Goal: Task Accomplishment & Management: Manage account settings

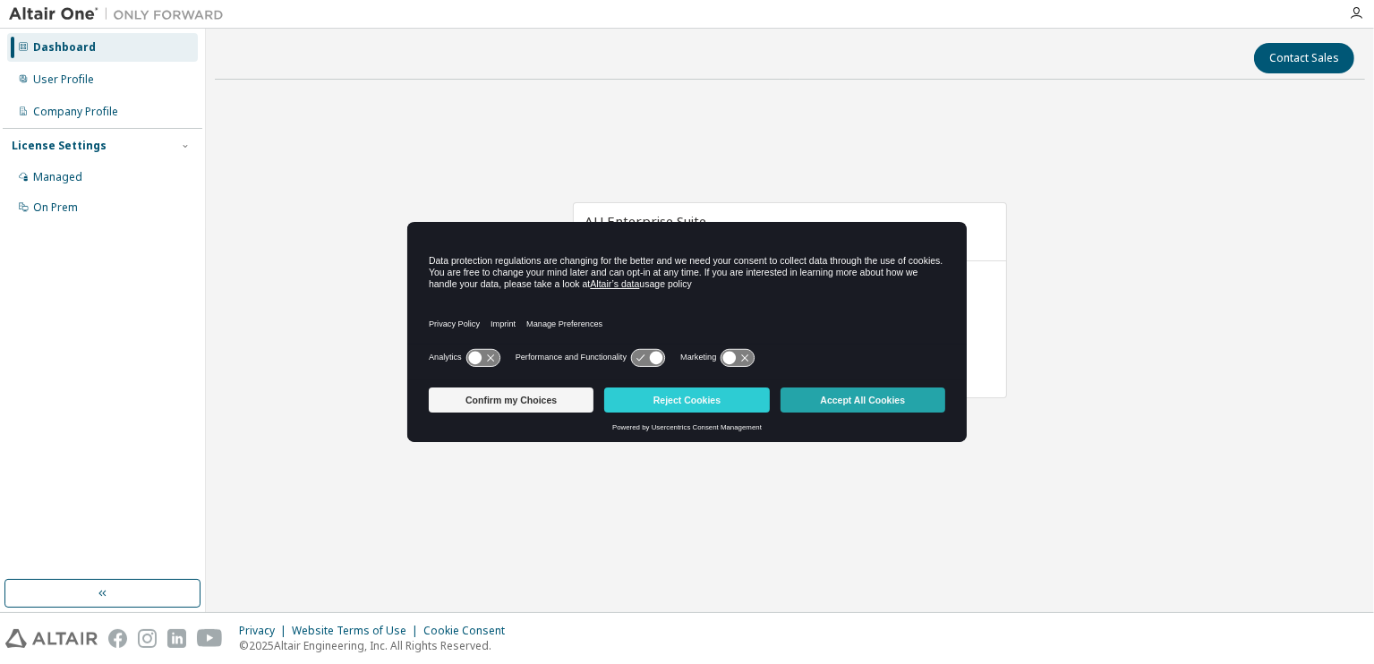
click at [852, 396] on button "Accept All Cookies" at bounding box center [863, 400] width 165 height 25
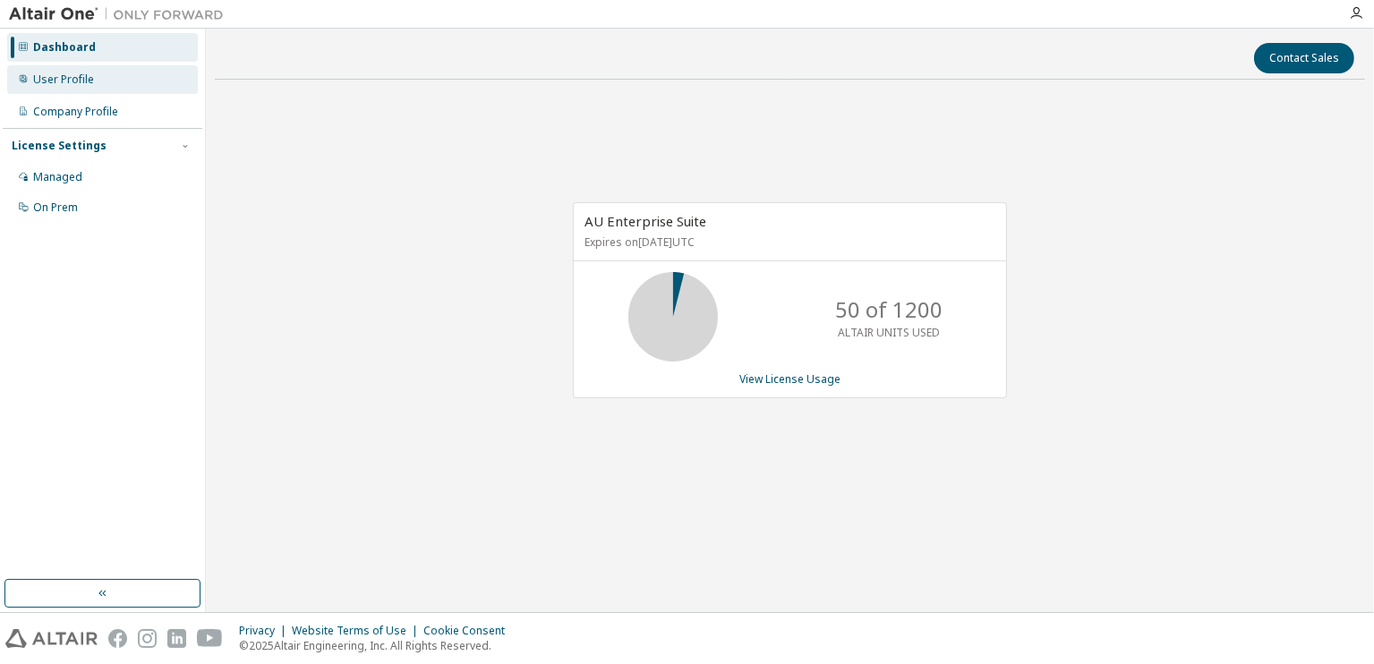
click at [91, 83] on div "User Profile" at bounding box center [63, 80] width 61 height 14
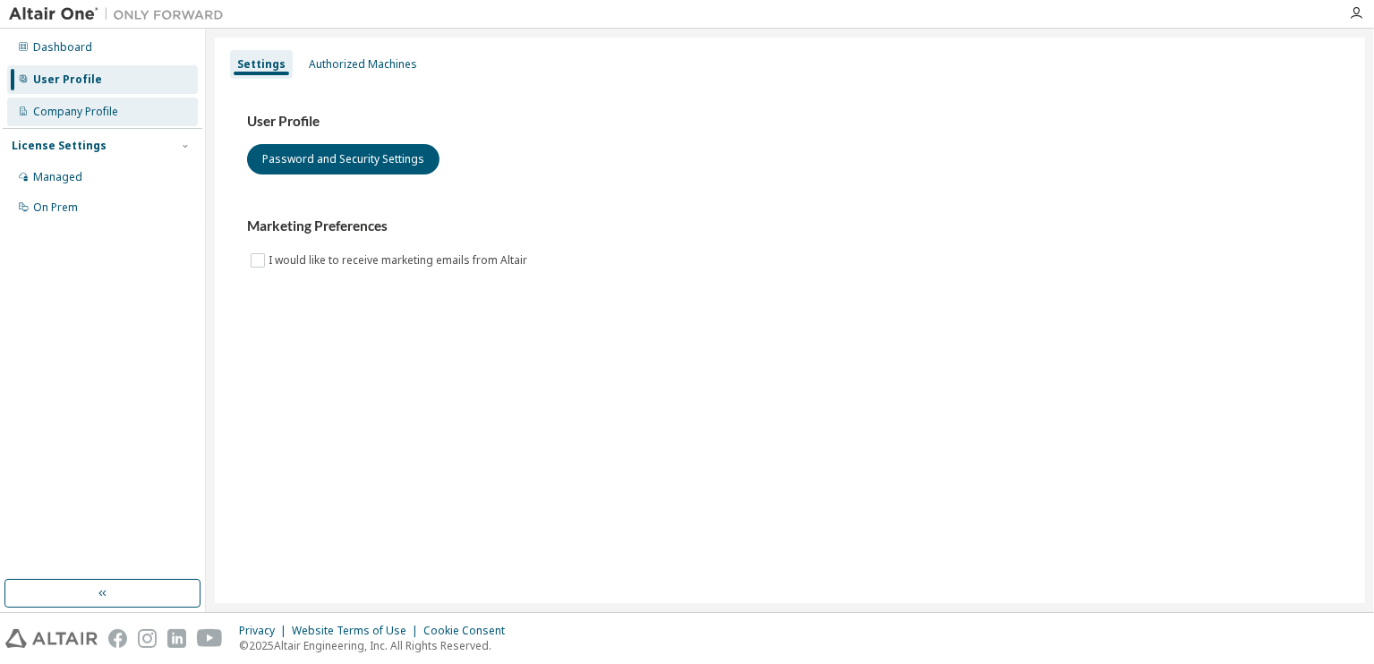
click at [99, 98] on div "Company Profile" at bounding box center [102, 112] width 191 height 29
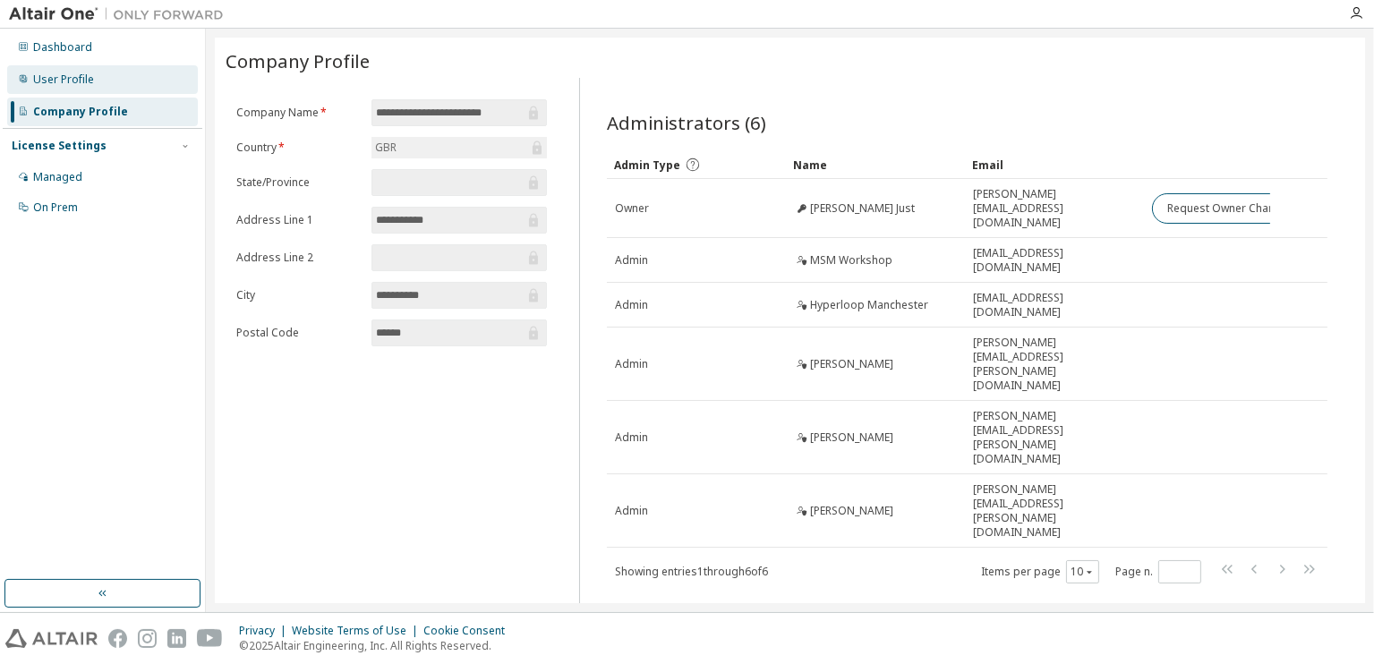
click at [107, 87] on div "User Profile" at bounding box center [102, 79] width 191 height 29
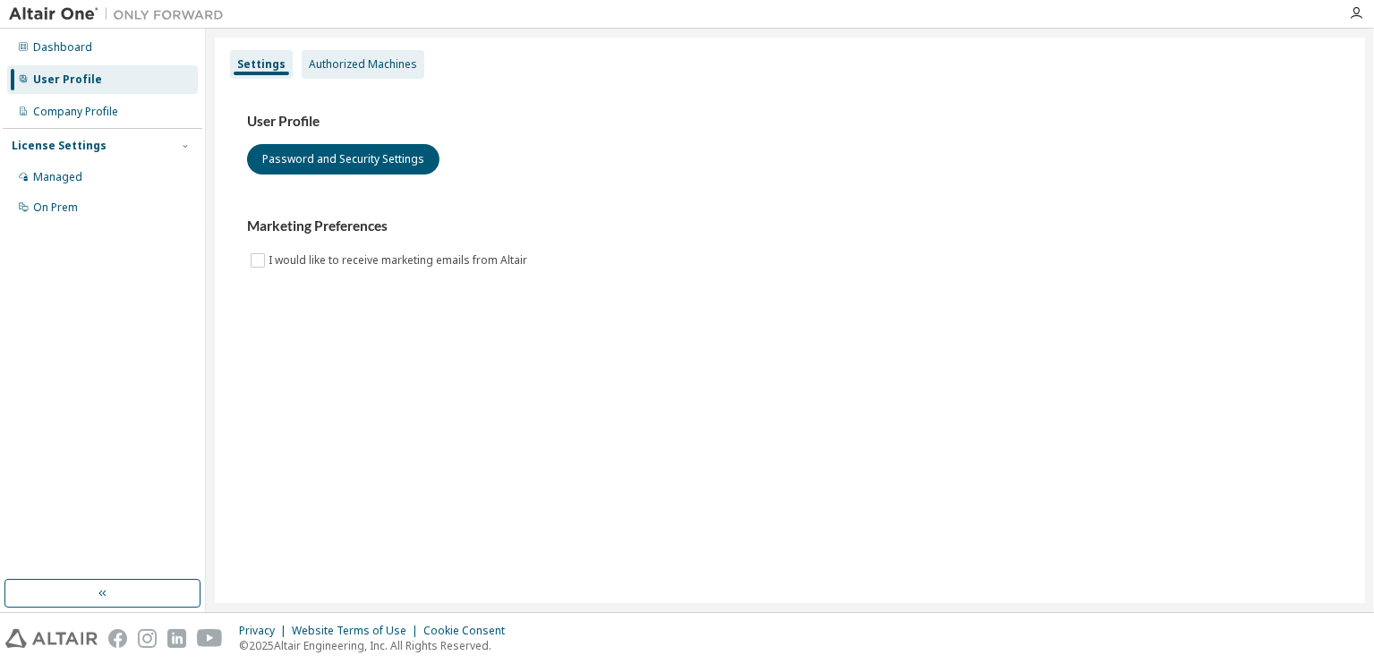
click at [350, 62] on div "Authorized Machines" at bounding box center [363, 64] width 108 height 14
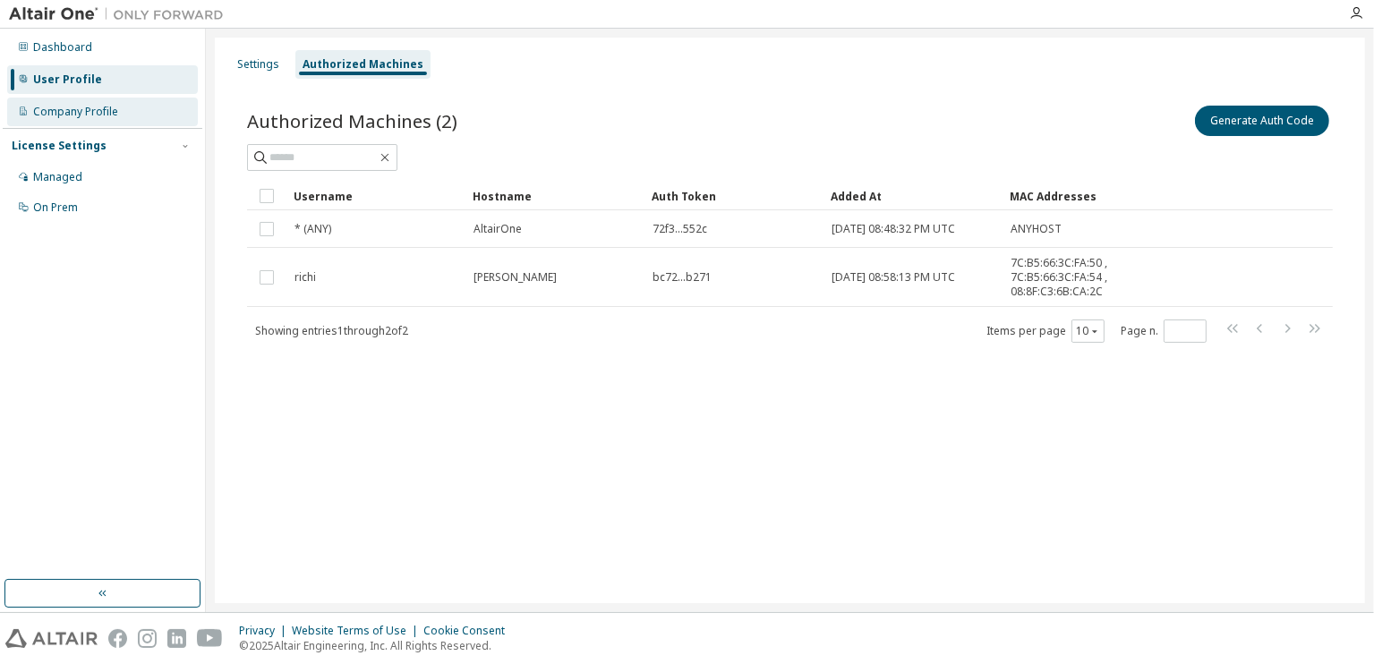
click at [105, 114] on div "Company Profile" at bounding box center [75, 112] width 85 height 14
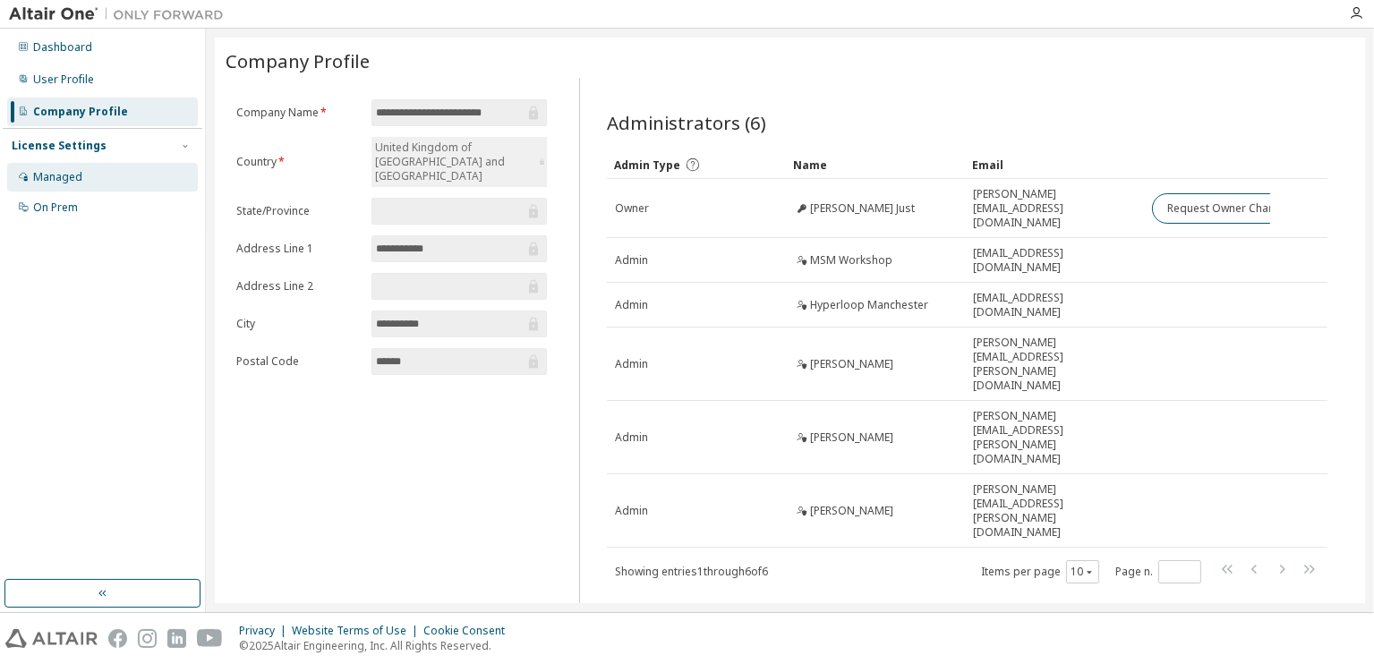
click at [96, 168] on div "Managed" at bounding box center [102, 177] width 191 height 29
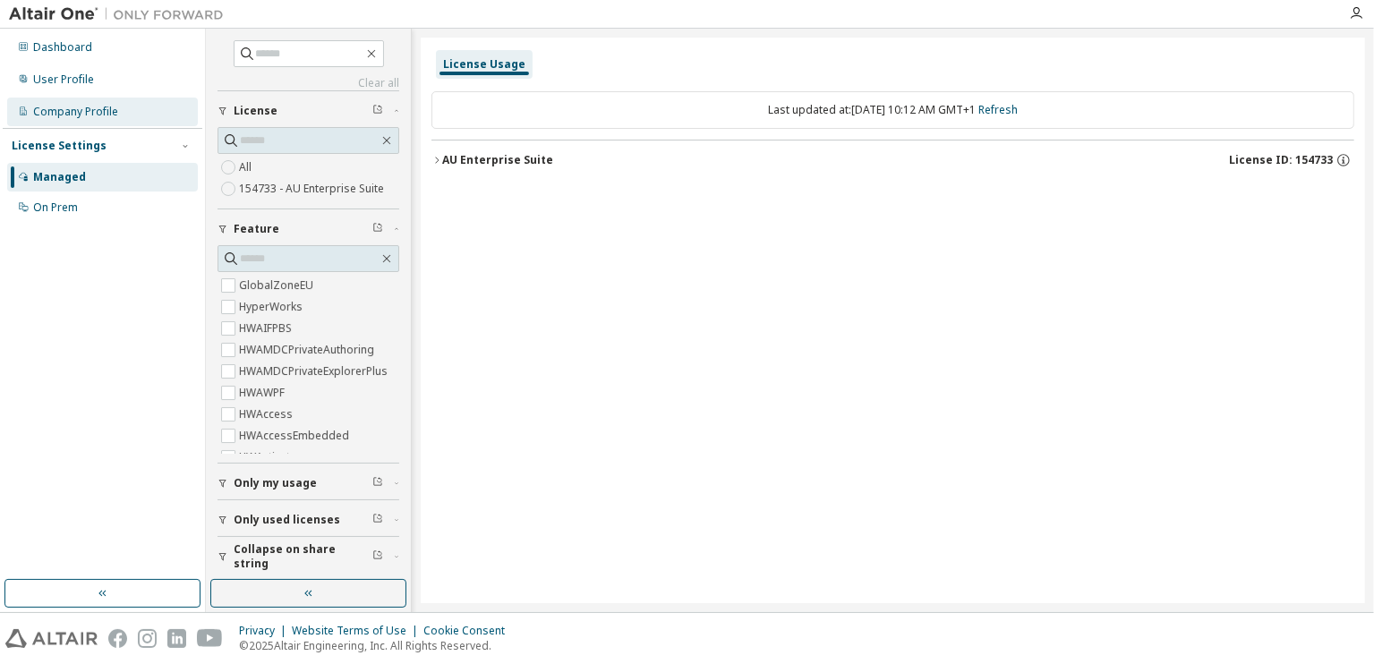
click at [123, 124] on div "Company Profile" at bounding box center [102, 112] width 191 height 29
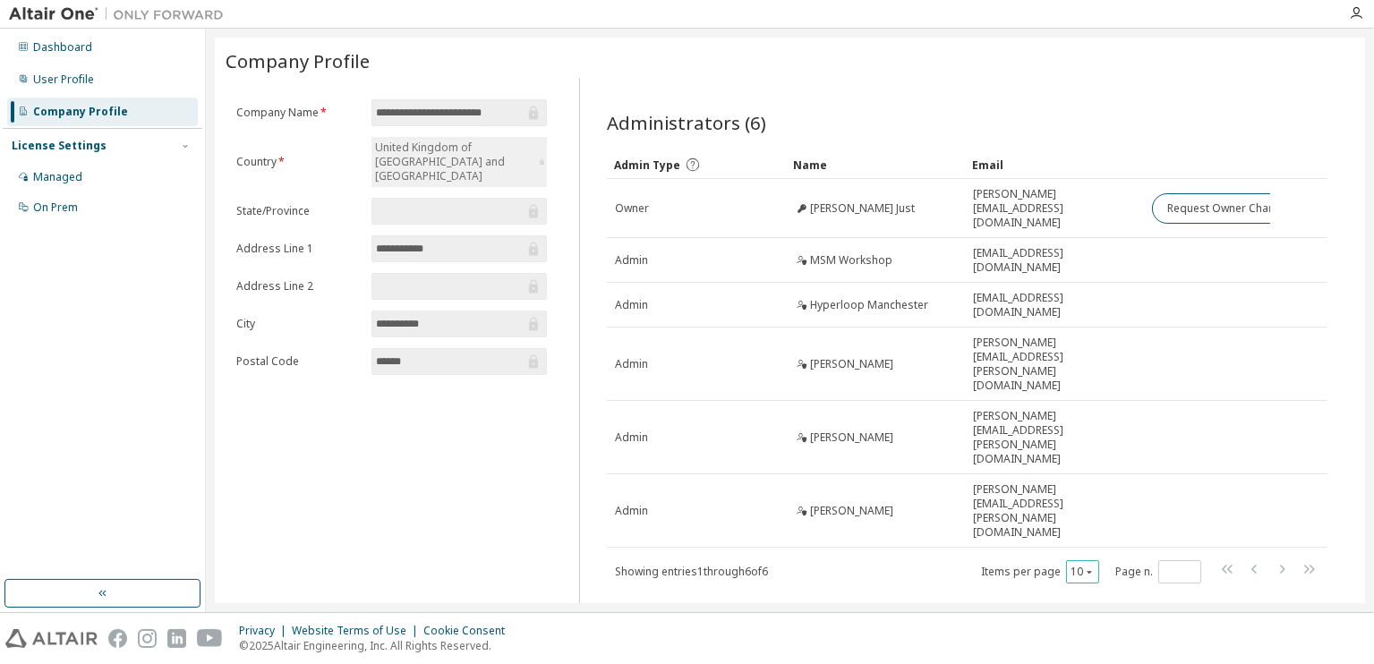
click at [1091, 565] on button "10" at bounding box center [1083, 572] width 24 height 14
click at [1106, 509] on div "20" at bounding box center [1138, 507] width 143 height 21
click at [72, 70] on div "User Profile" at bounding box center [102, 79] width 191 height 29
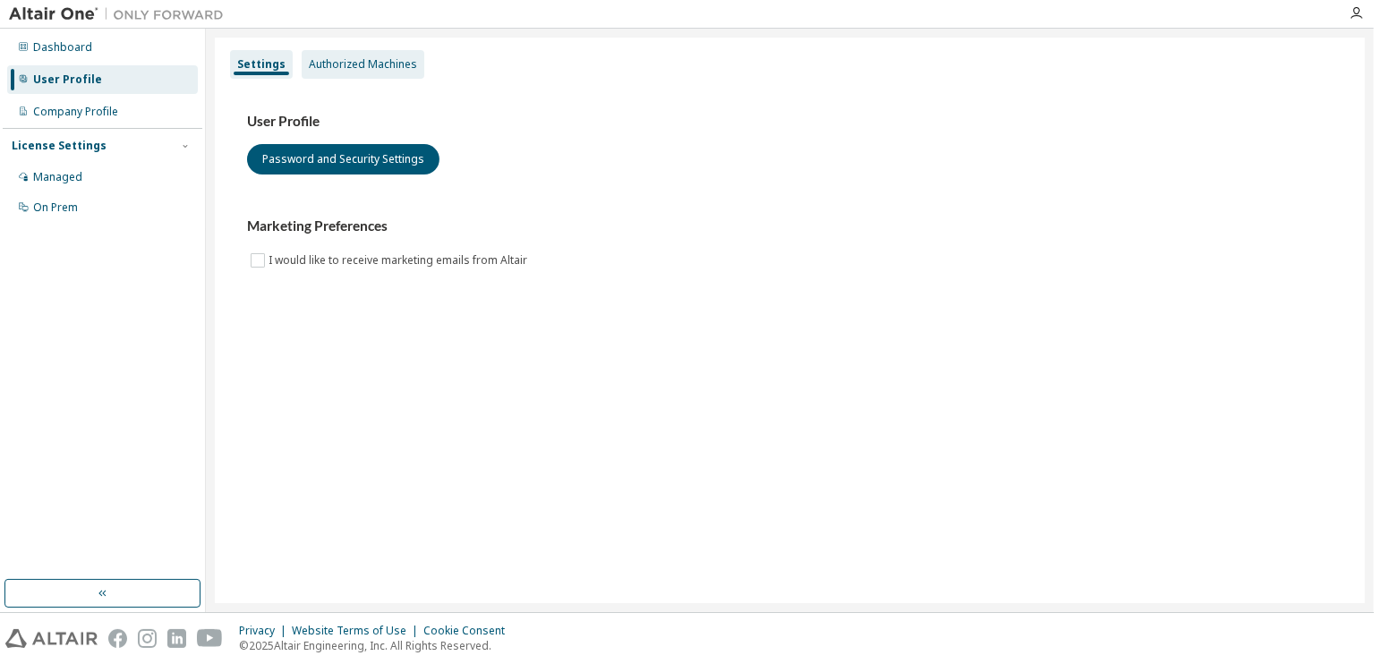
click at [329, 59] on div "Authorized Machines" at bounding box center [363, 64] width 108 height 14
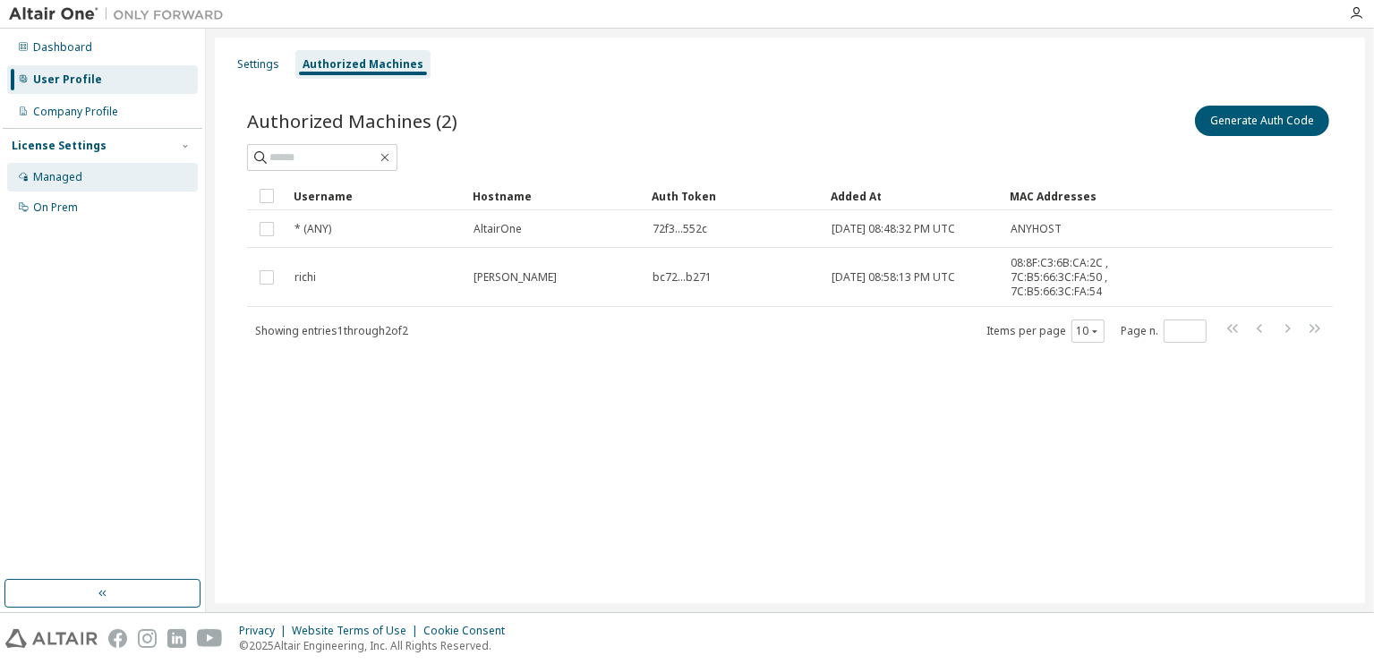
click at [44, 185] on div "Managed" at bounding box center [102, 177] width 191 height 29
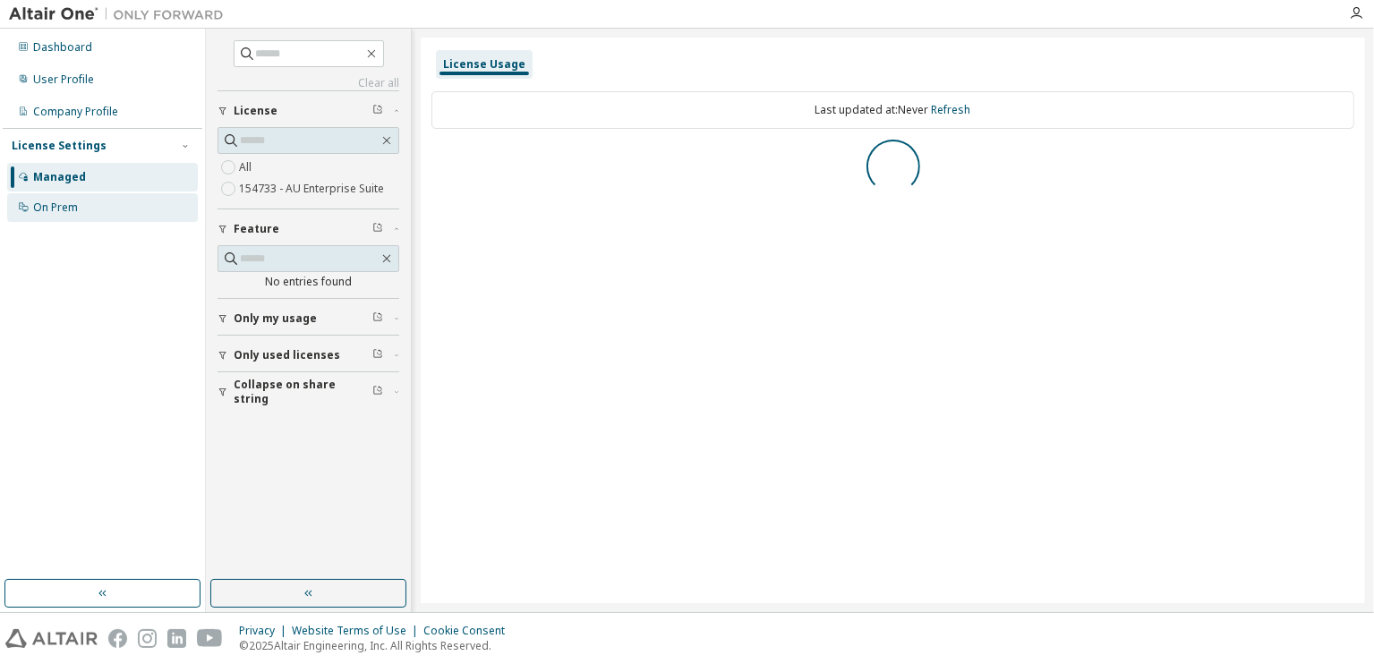
click at [63, 207] on div "On Prem" at bounding box center [55, 208] width 45 height 14
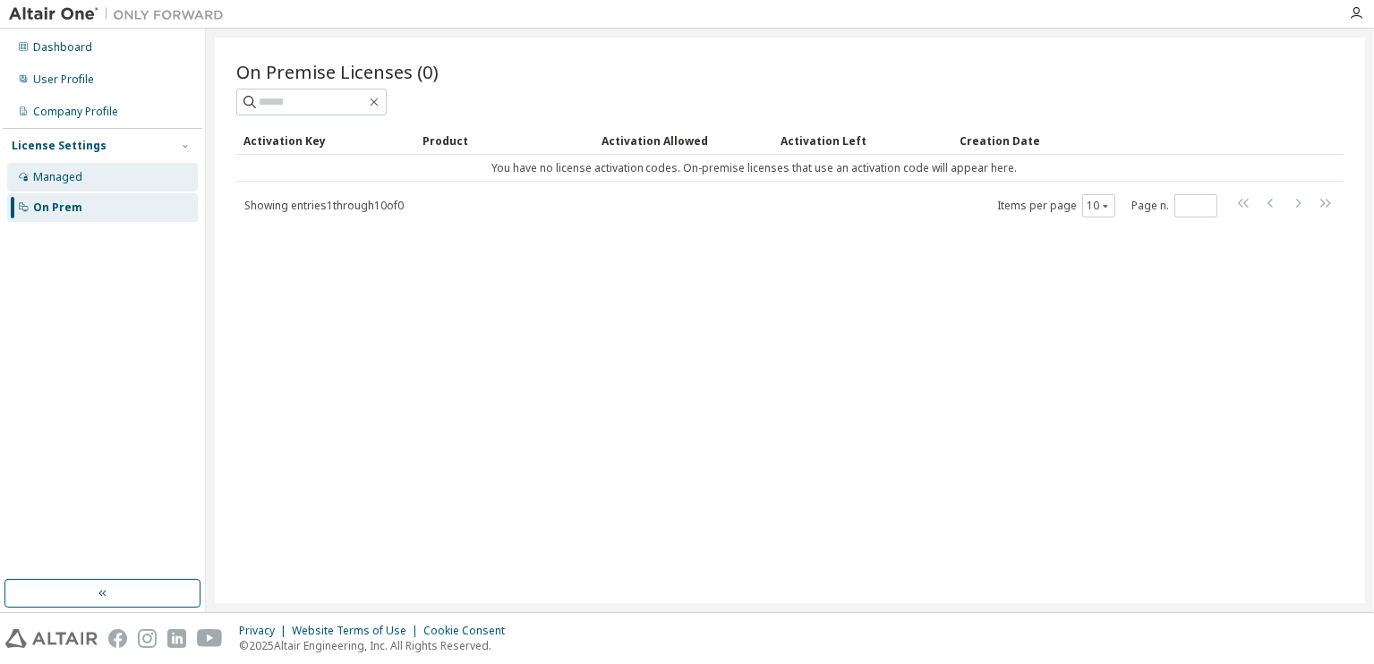
click at [82, 180] on div "Managed" at bounding box center [102, 177] width 191 height 29
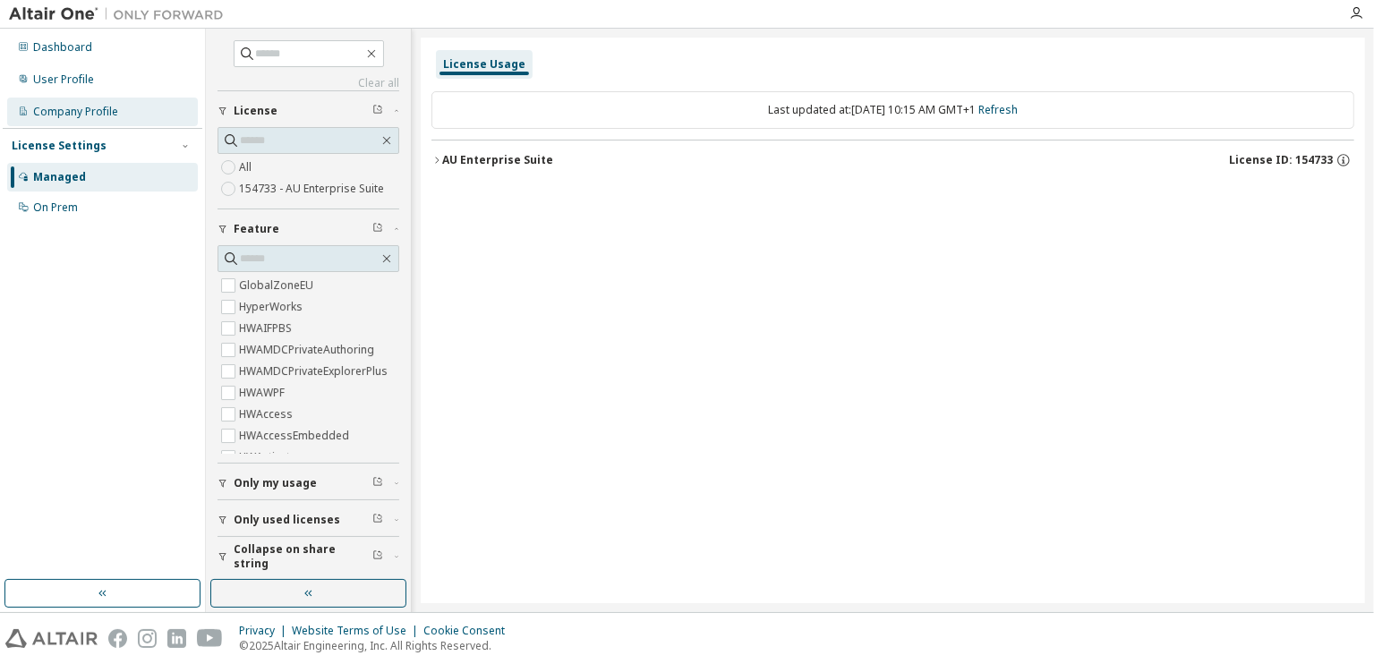
click at [62, 114] on div "Company Profile" at bounding box center [75, 112] width 85 height 14
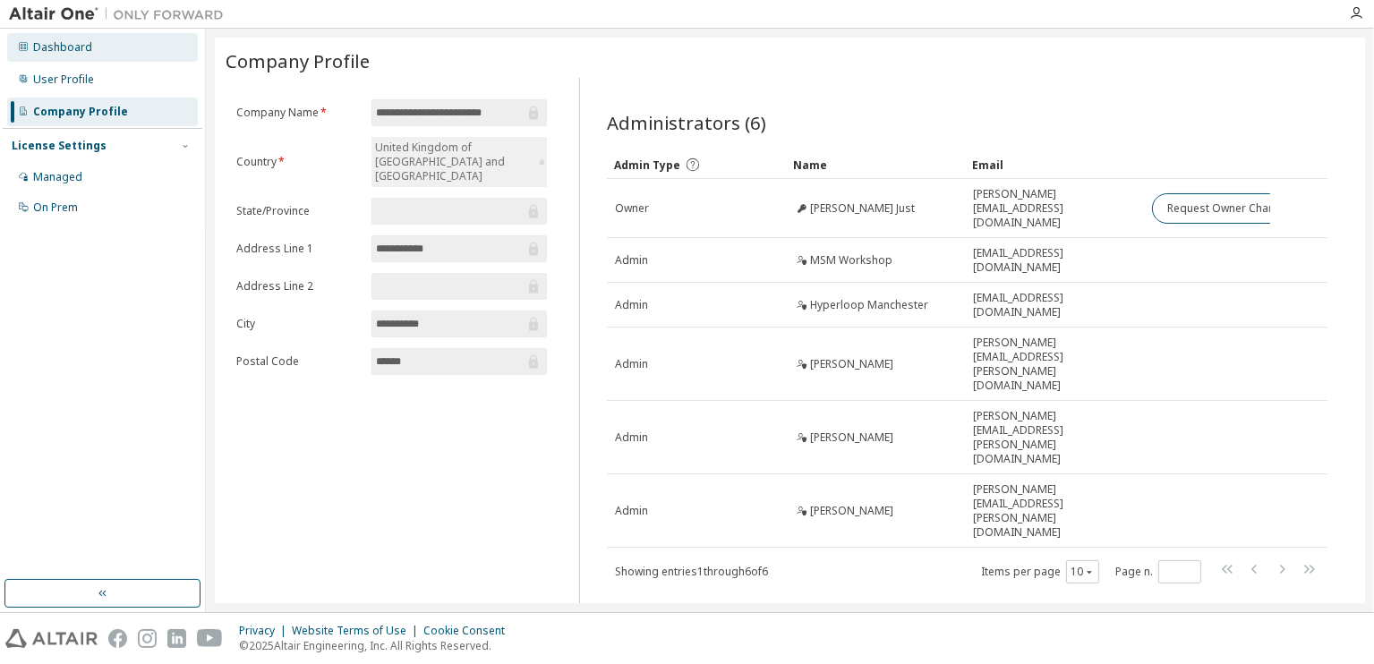
click at [89, 45] on div "Dashboard" at bounding box center [62, 47] width 59 height 14
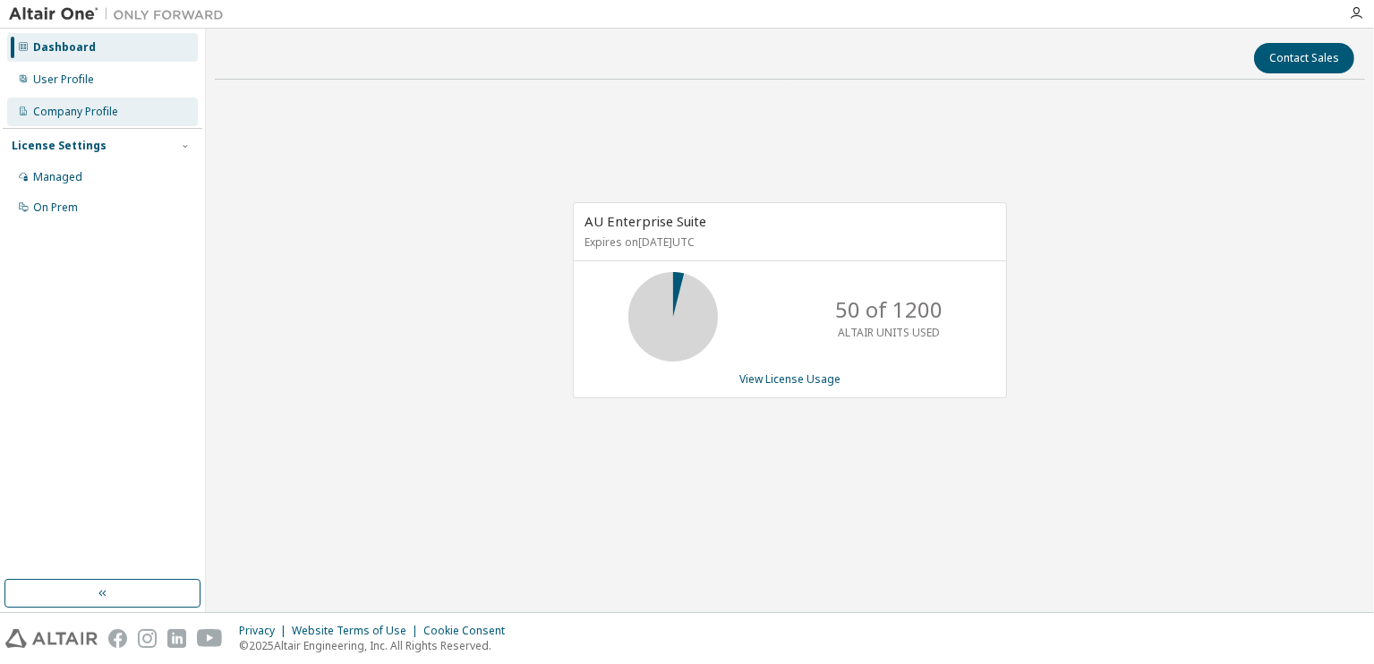
click at [97, 98] on div "Company Profile" at bounding box center [102, 112] width 191 height 29
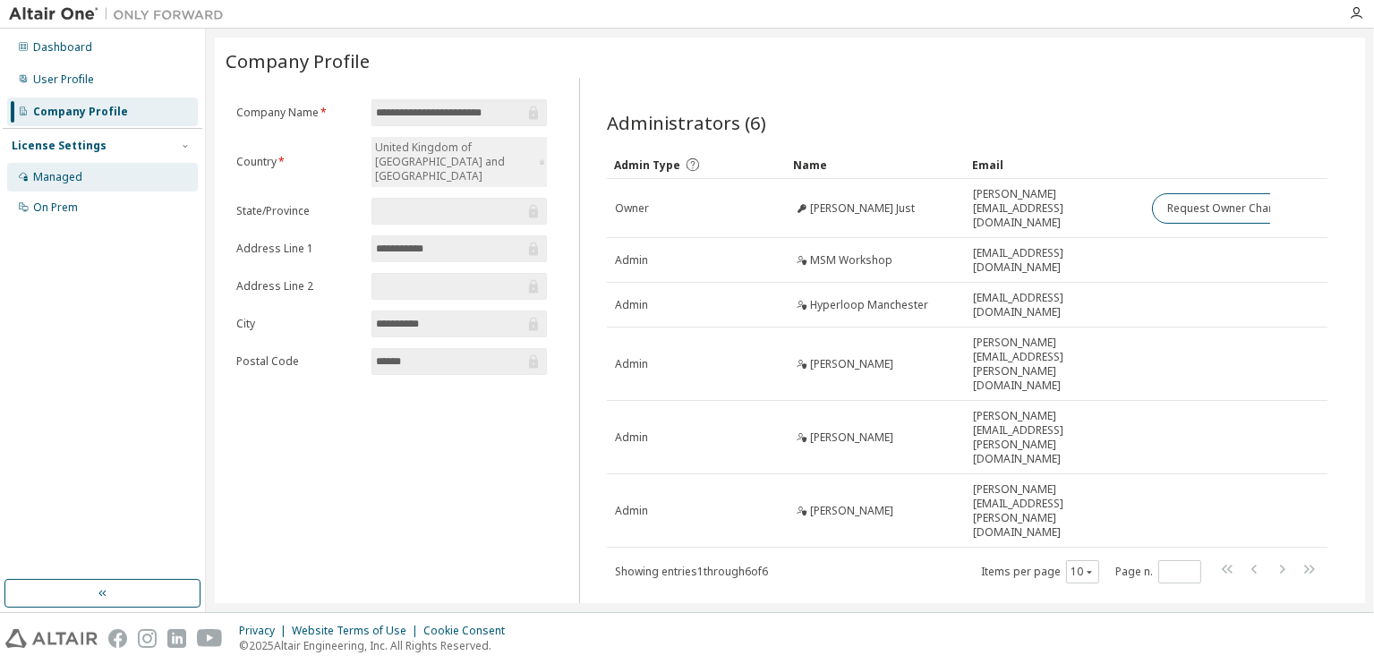
click at [56, 185] on div "Managed" at bounding box center [102, 177] width 191 height 29
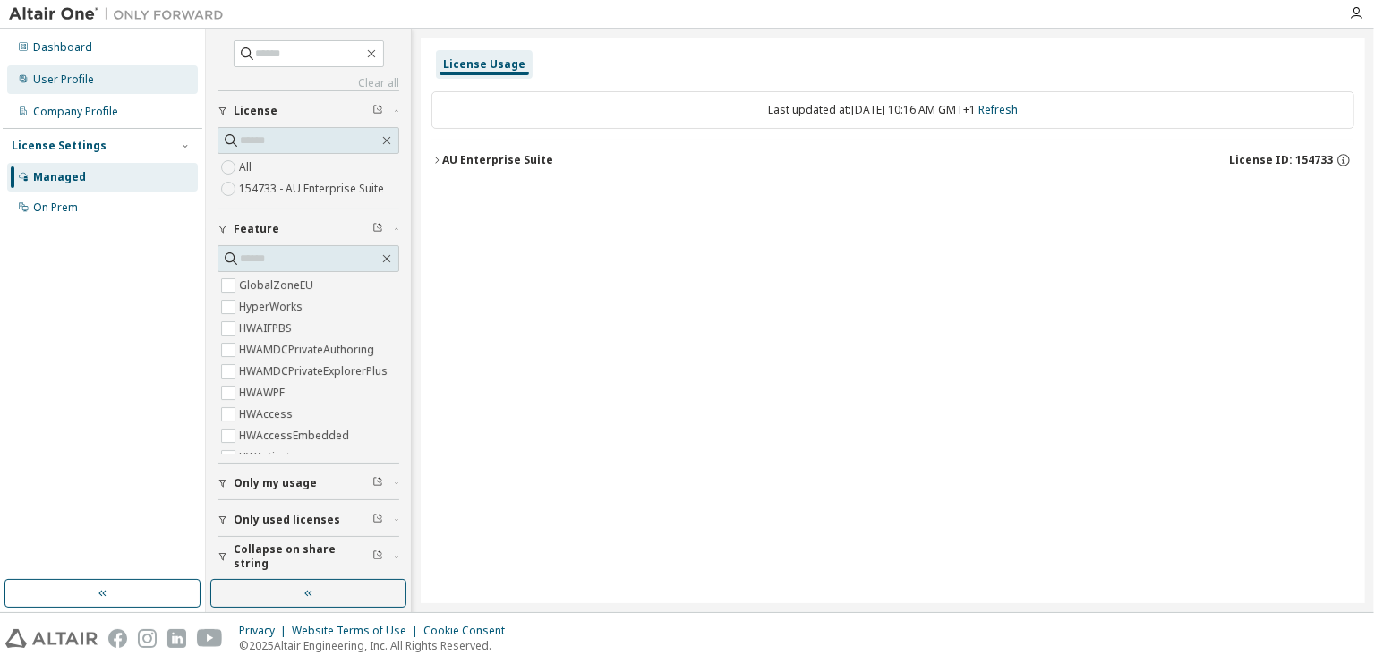
click at [78, 81] on div "User Profile" at bounding box center [63, 80] width 61 height 14
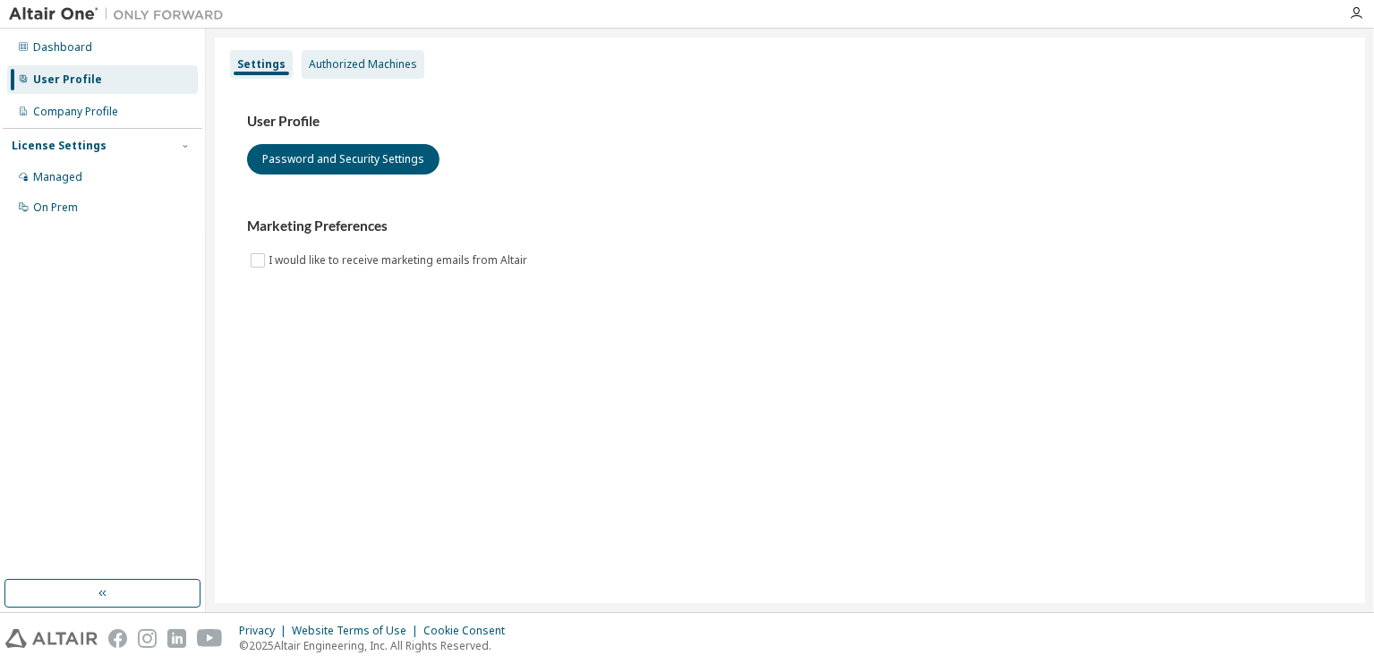
click at [371, 59] on div "Authorized Machines" at bounding box center [363, 64] width 108 height 14
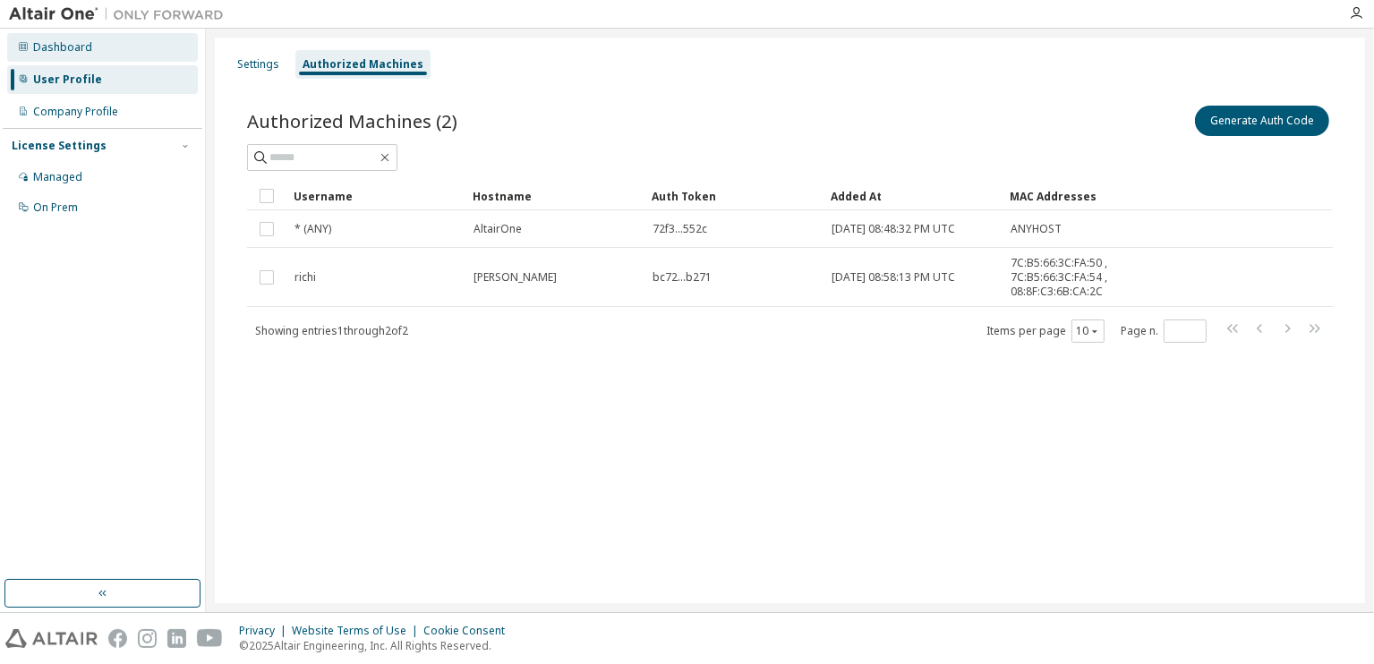
click at [96, 52] on div "Dashboard" at bounding box center [102, 47] width 191 height 29
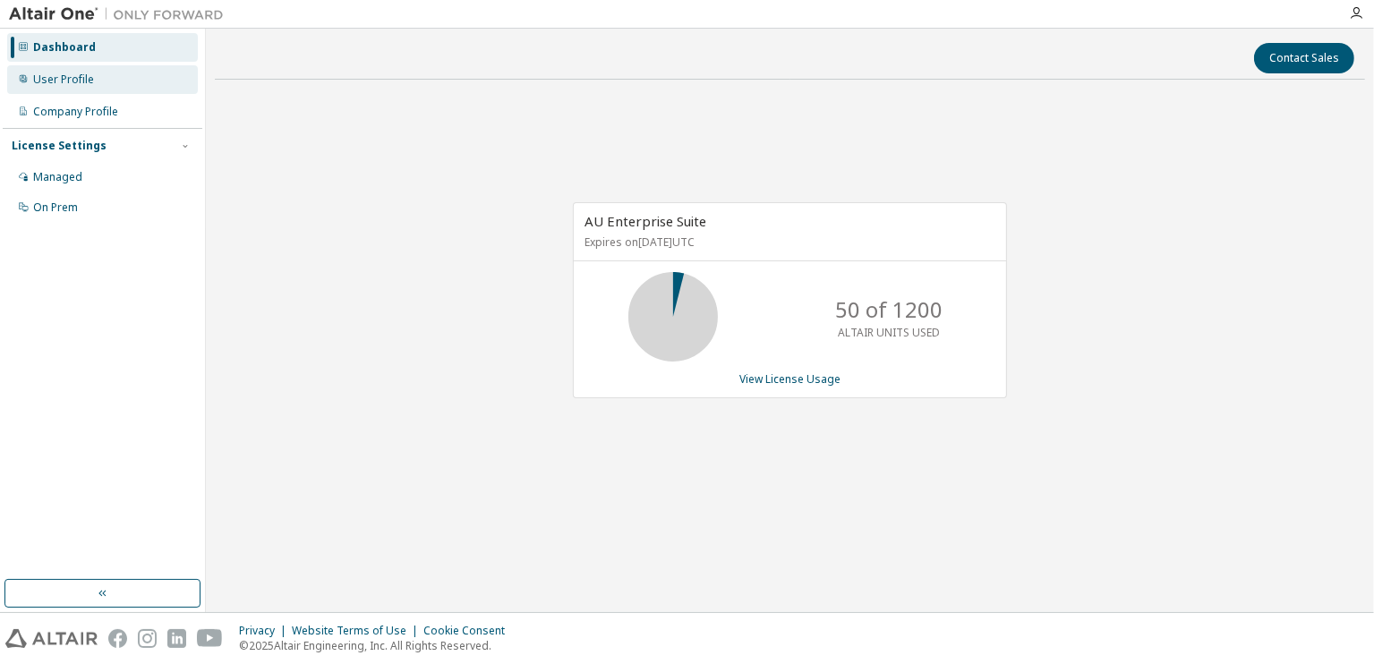
click at [95, 74] on div "User Profile" at bounding box center [102, 79] width 191 height 29
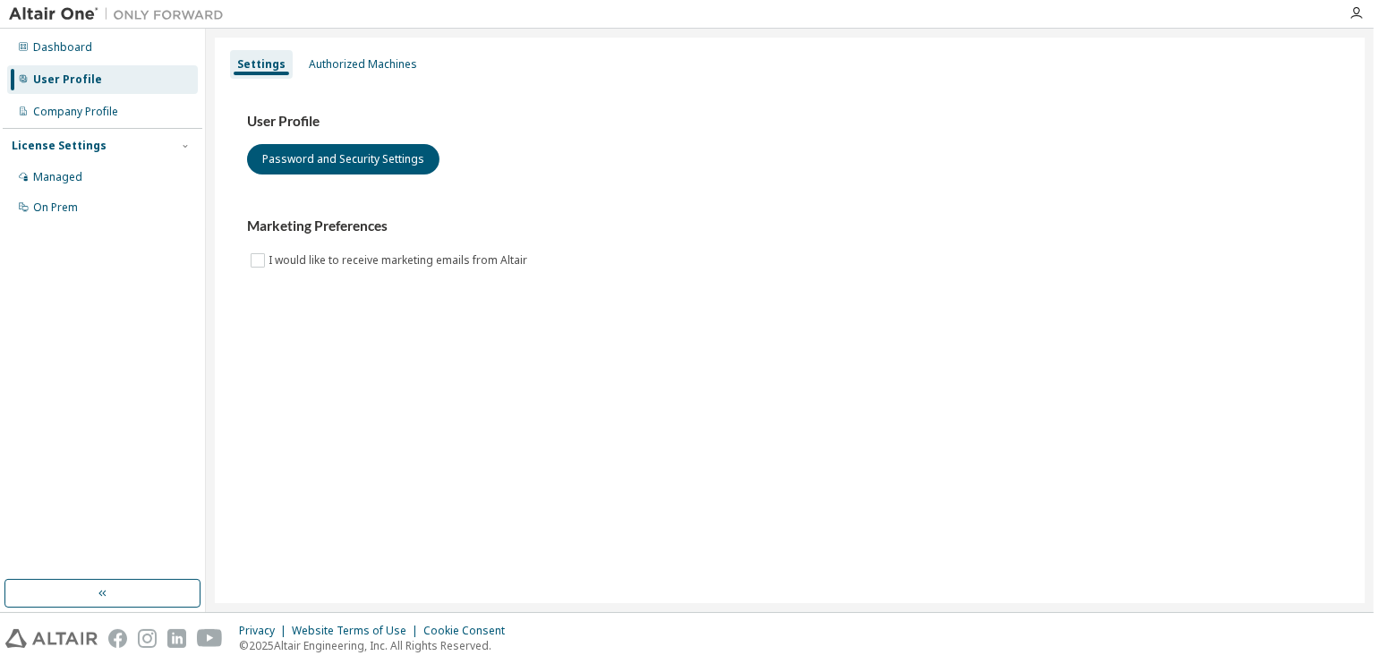
click at [390, 64] on div "Authorized Machines" at bounding box center [363, 64] width 108 height 14
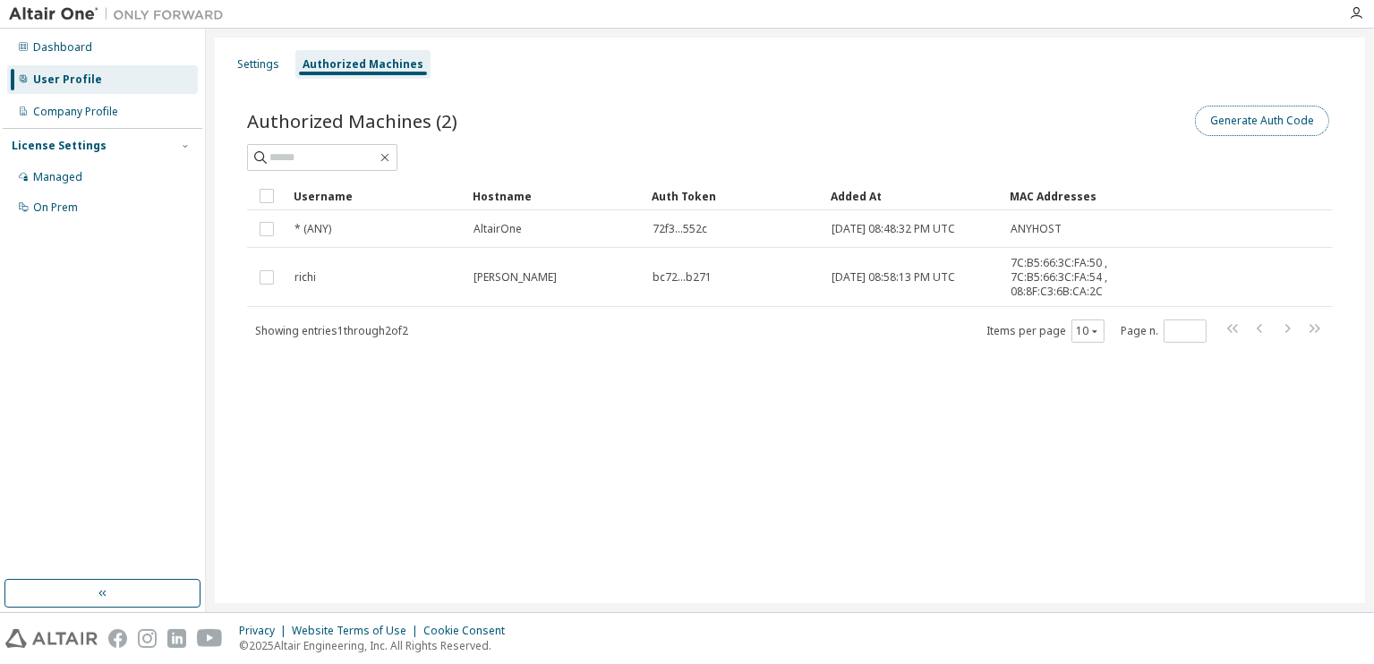
click at [1249, 125] on button "Generate Auth Code" at bounding box center [1262, 121] width 134 height 30
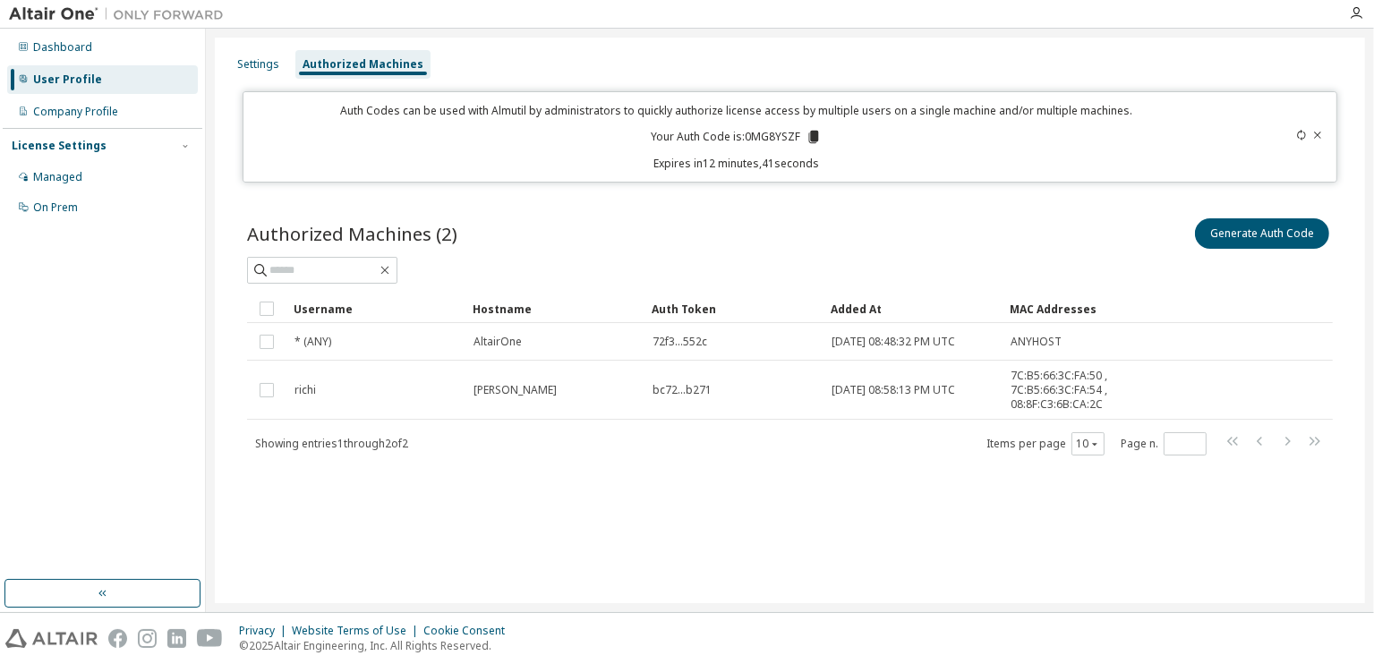
click at [1313, 136] on icon at bounding box center [1317, 135] width 11 height 11
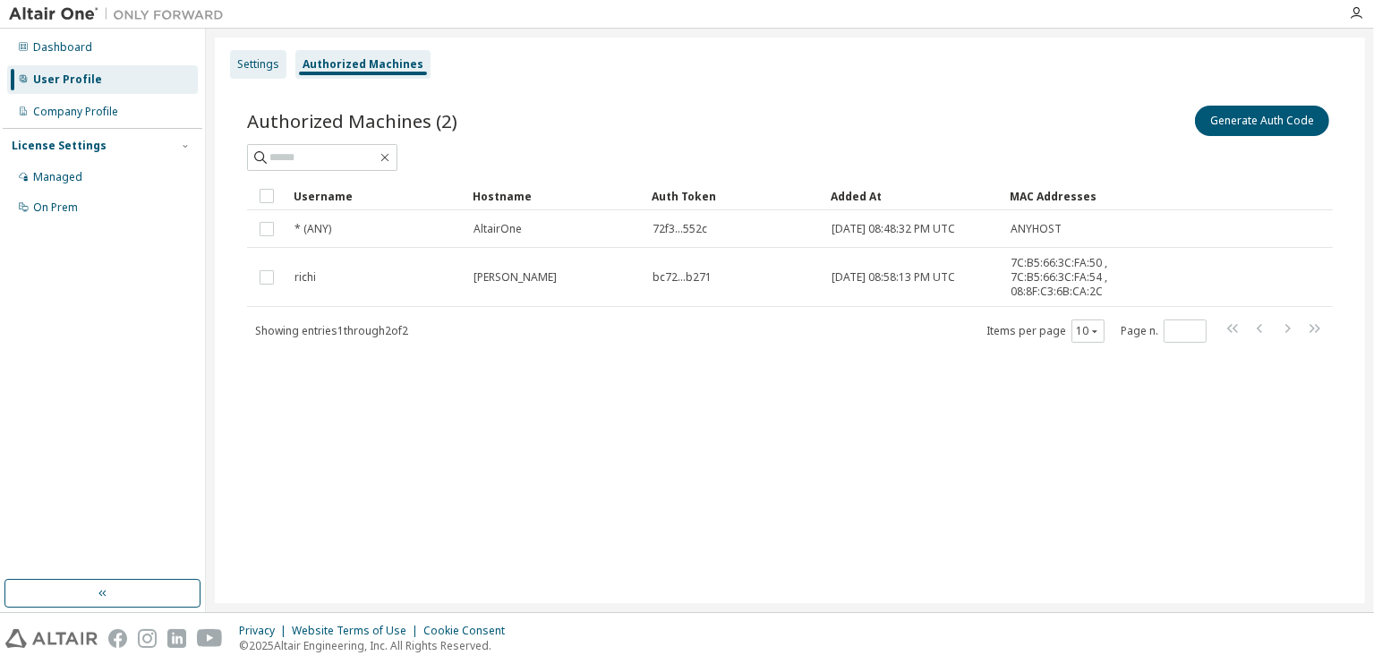
click at [285, 63] on div "Settings" at bounding box center [258, 64] width 56 height 29
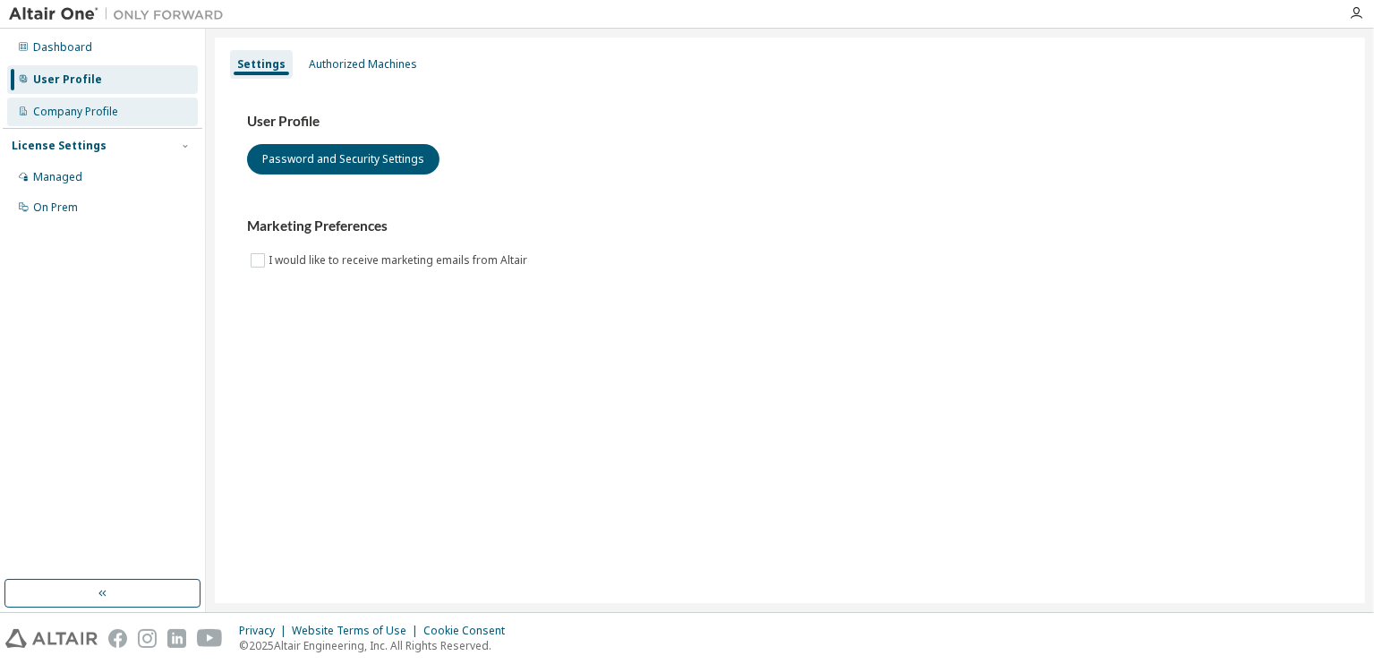
click at [86, 123] on div "Company Profile" at bounding box center [102, 112] width 191 height 29
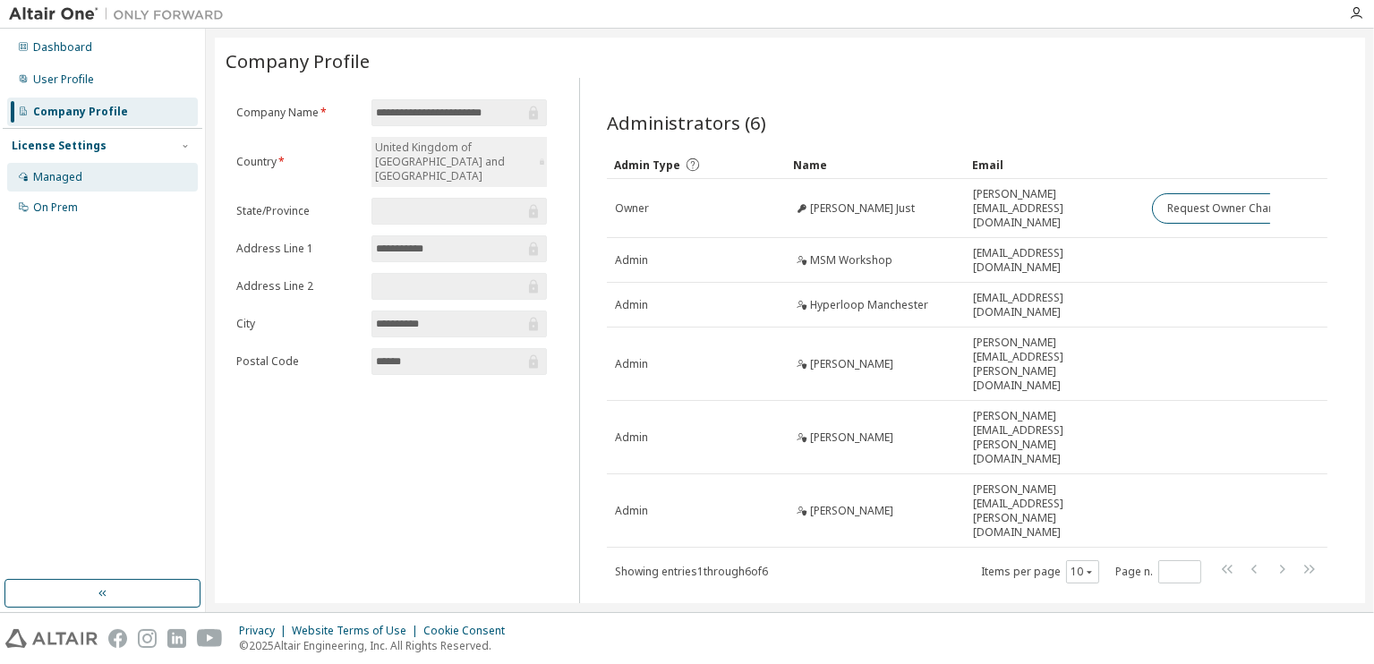
click at [46, 169] on div "Managed" at bounding box center [102, 177] width 191 height 29
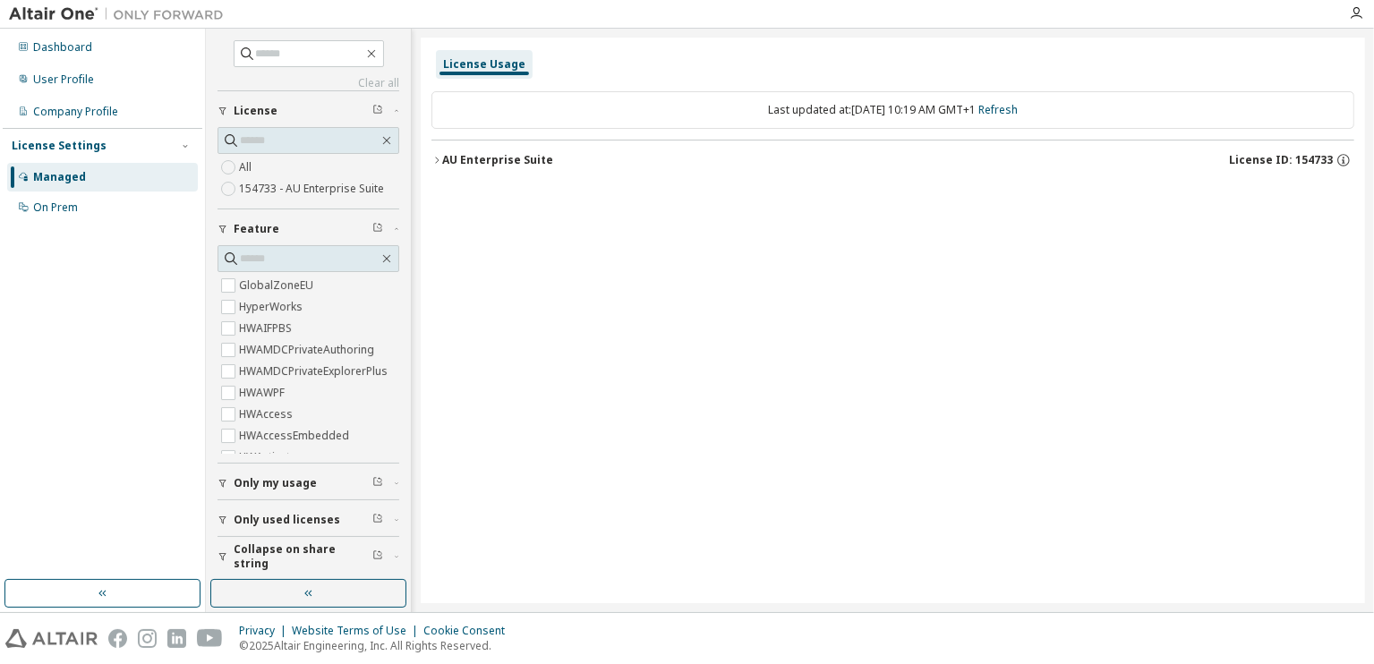
drag, startPoint x: 76, startPoint y: 209, endPoint x: 149, endPoint y: 245, distance: 80.9
click at [163, 286] on div "Dashboard User Profile Company Profile License Settings Managed On Prem" at bounding box center [103, 304] width 200 height 546
click at [372, 476] on icon "button" at bounding box center [377, 481] width 11 height 11
click at [47, 40] on div "Dashboard" at bounding box center [62, 47] width 59 height 14
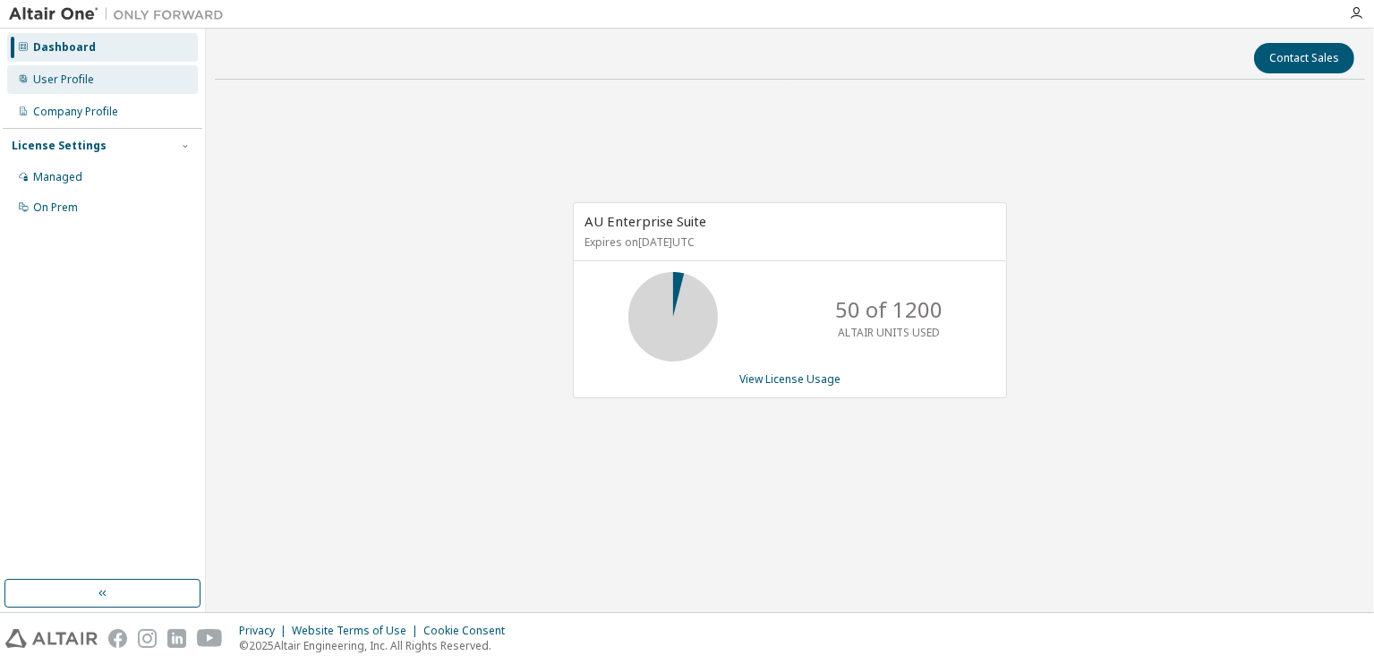
click at [76, 76] on div "User Profile" at bounding box center [63, 80] width 61 height 14
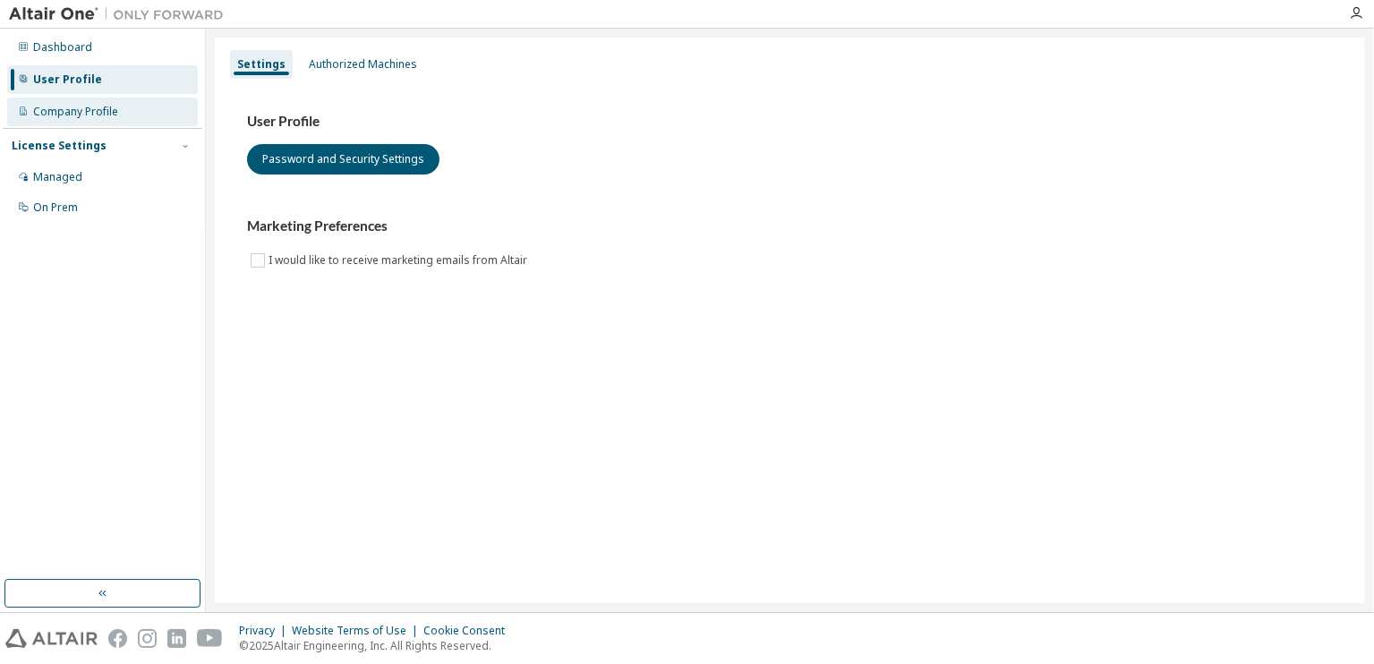
click at [81, 119] on div "Company Profile" at bounding box center [102, 112] width 191 height 29
